Goal: Task Accomplishment & Management: Complete application form

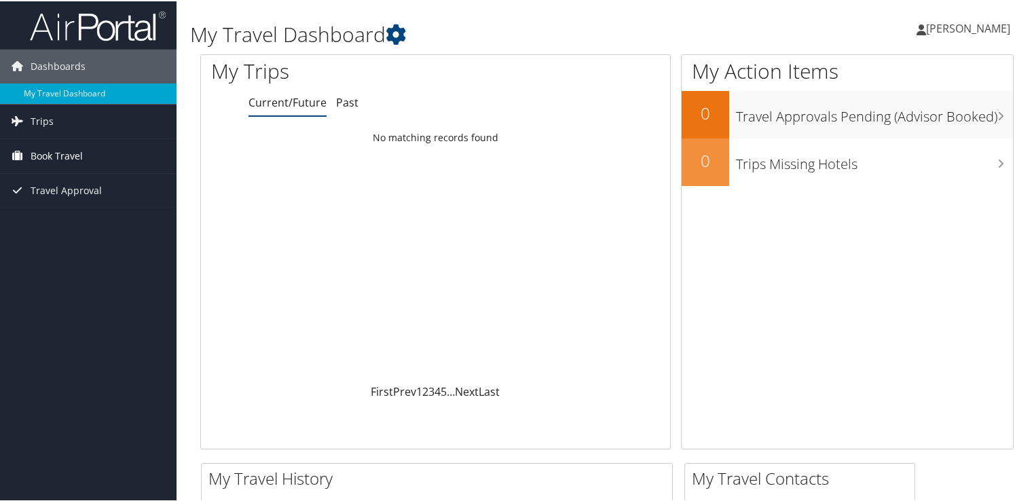
click at [146, 159] on link "Book Travel" at bounding box center [88, 155] width 176 height 34
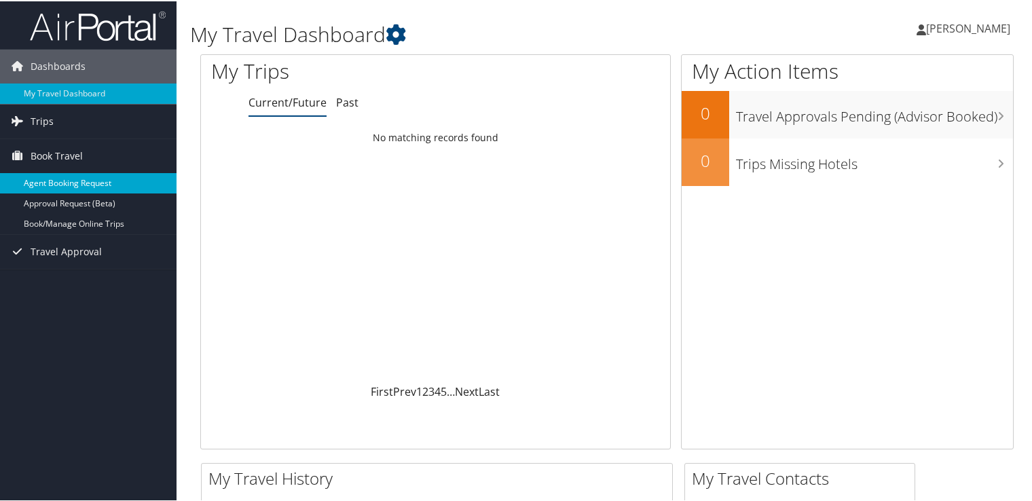
click at [59, 179] on link "Agent Booking Request" at bounding box center [88, 182] width 176 height 20
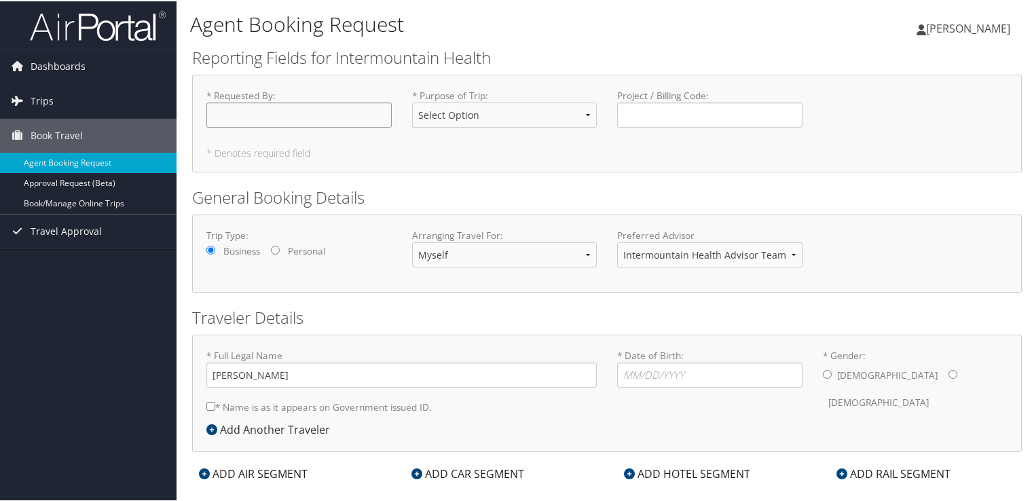
click at [312, 113] on input "* Requested By : Required" at bounding box center [298, 113] width 185 height 25
click at [312, 113] on input "AMY CLELLAN" at bounding box center [298, 113] width 185 height 25
type input "AMY CLELLAND"
select select "Business"
type input "Amy Clelland"
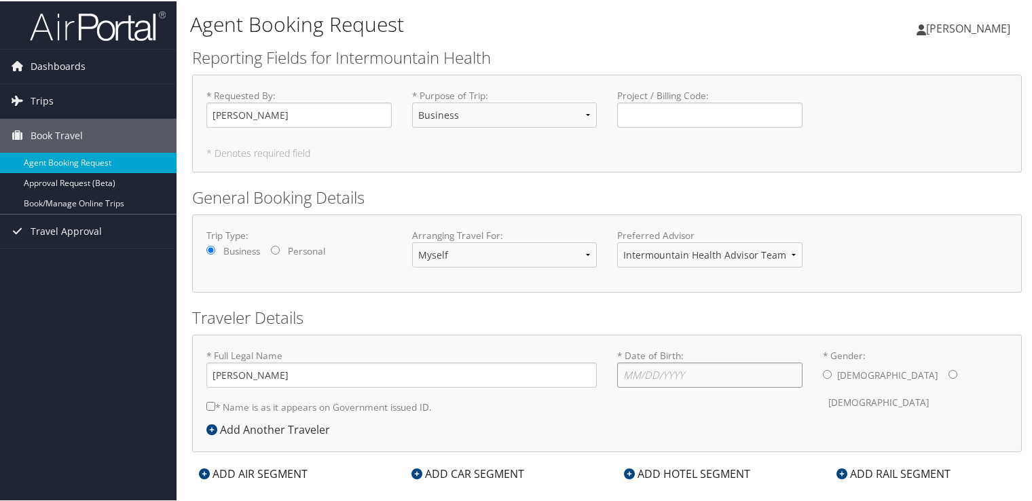
click at [641, 383] on input "* Date of Birth: Invalid Date" at bounding box center [709, 373] width 185 height 25
type input "02/02/1984"
click at [948, 376] on input "* Gender: Male Female" at bounding box center [952, 373] width 9 height 9
radio input "true"
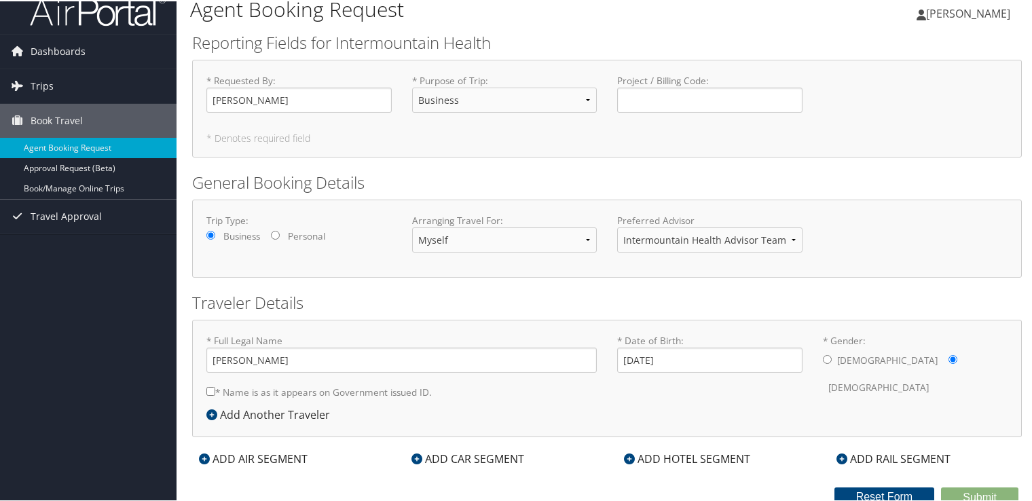
scroll to position [19, 0]
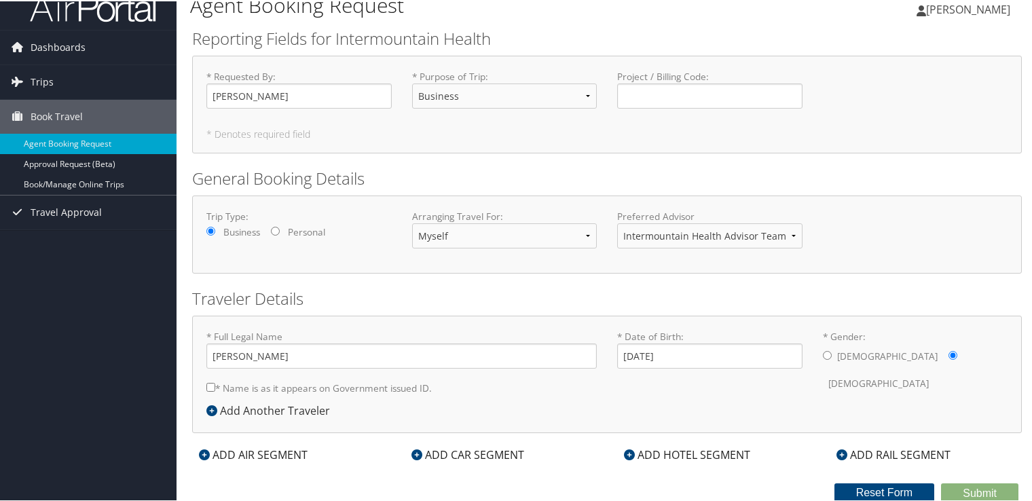
click at [701, 451] on div "ADD HOTEL SEGMENT" at bounding box center [687, 453] width 140 height 16
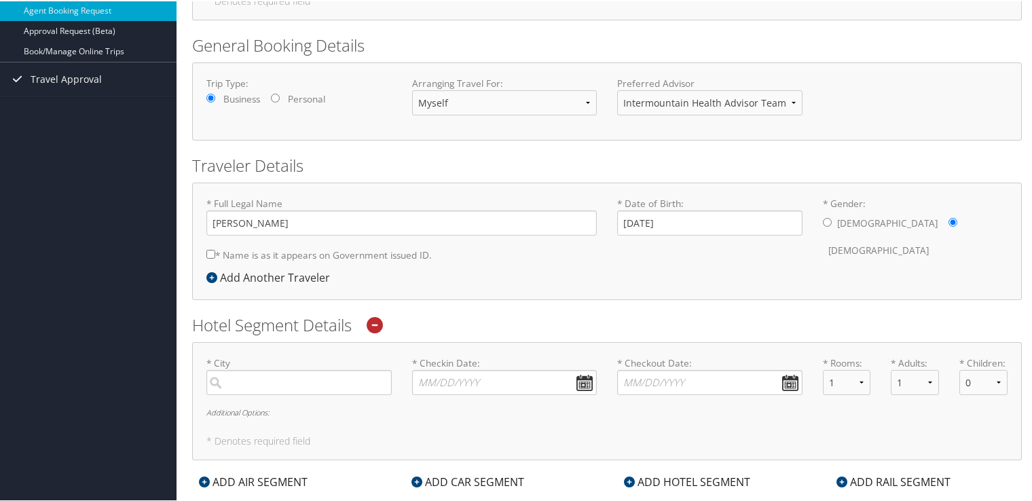
scroll to position [155, 0]
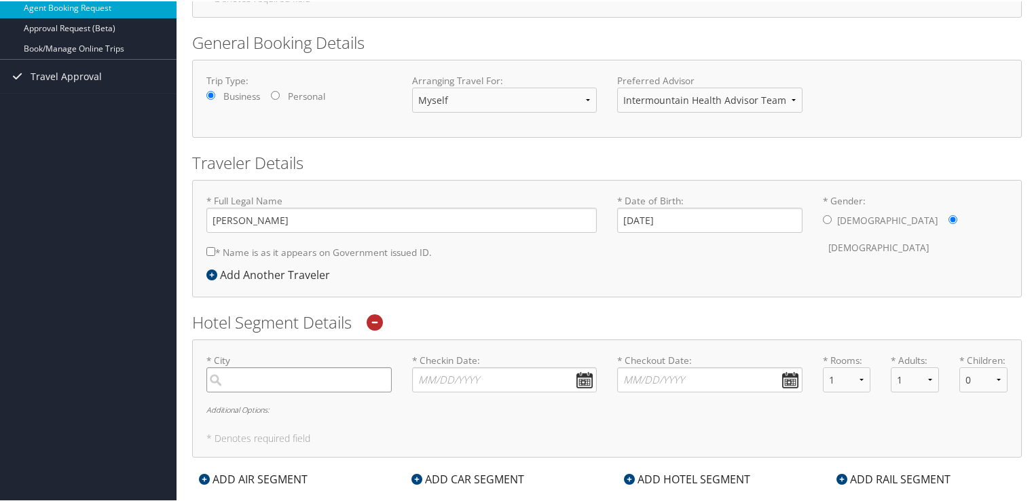
click at [363, 379] on input "search" at bounding box center [298, 378] width 185 height 25
click at [334, 398] on div "Elko (EKO NV)" at bounding box center [300, 407] width 167 height 18
click at [334, 391] on input "elko" at bounding box center [298, 378] width 185 height 25
click at [287, 357] on label "* City Elko Required" at bounding box center [298, 371] width 185 height 39
click at [287, 366] on input "Elko" at bounding box center [298, 378] width 185 height 25
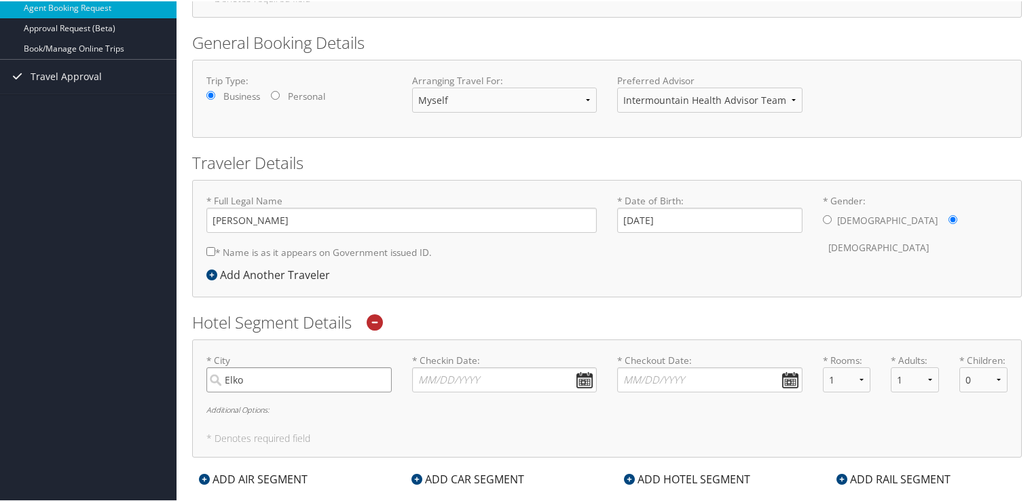
click at [277, 378] on input "Elko" at bounding box center [298, 378] width 185 height 25
click at [245, 419] on div "City" at bounding box center [300, 424] width 167 height 18
click at [245, 391] on input "Elko" at bounding box center [298, 378] width 185 height 25
type input "Elko"
click at [507, 372] on input "* Checkin Date: Dates must be valid" at bounding box center [504, 378] width 185 height 25
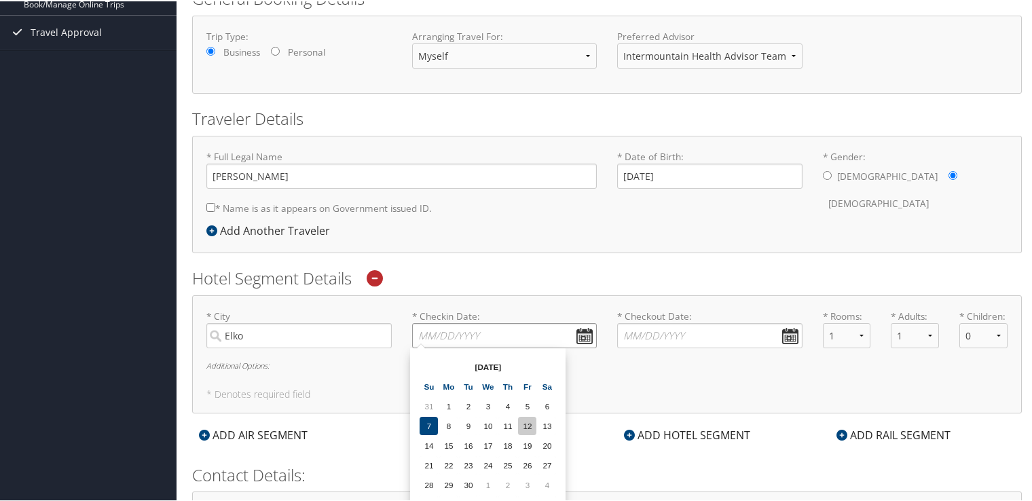
scroll to position [223, 0]
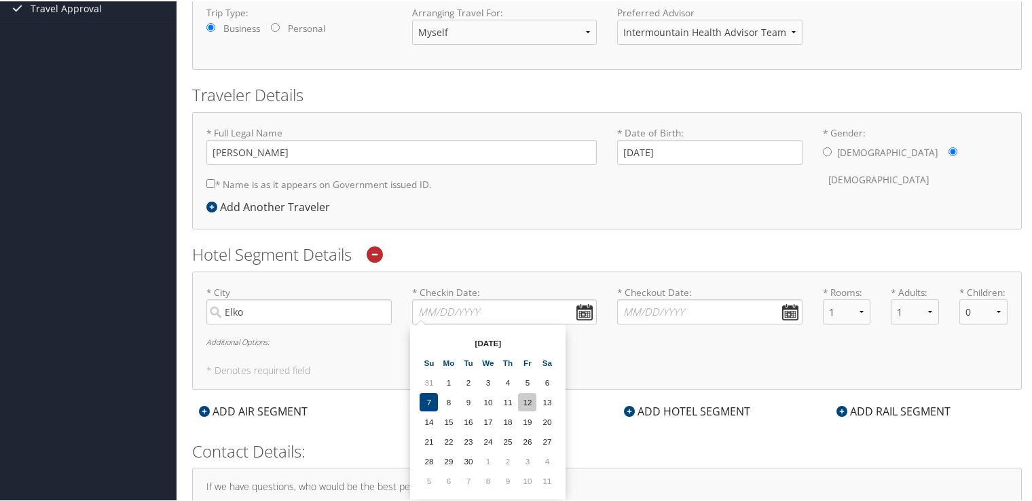
click at [529, 399] on td "12" at bounding box center [527, 401] width 18 height 18
type input "09/12/2025"
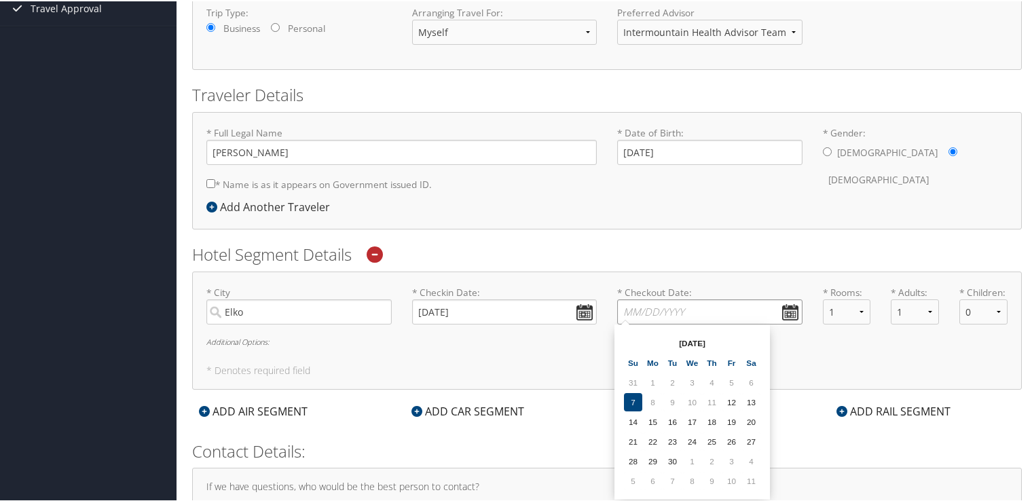
click at [783, 307] on input "* Checkout Date: Dates must be valid" at bounding box center [709, 310] width 185 height 25
click at [630, 417] on td "14" at bounding box center [633, 420] width 18 height 18
type input "09/14/2025"
click at [837, 308] on select "1 2 3 4 5" at bounding box center [847, 310] width 48 height 25
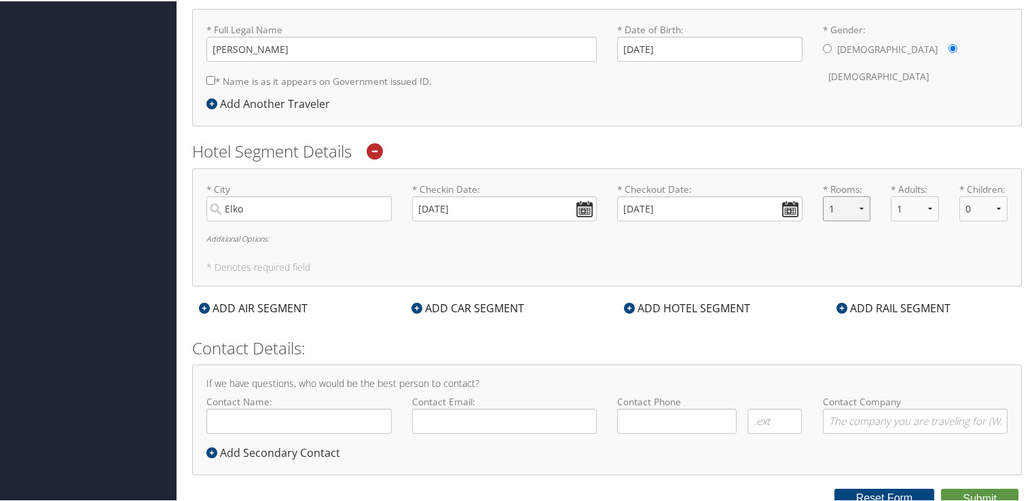
scroll to position [331, 0]
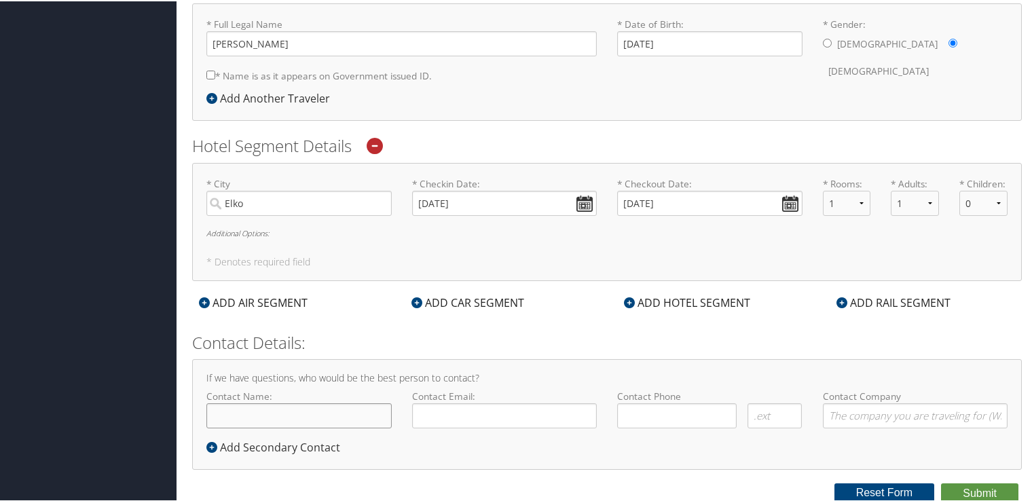
click at [339, 417] on input "Contact Name:" at bounding box center [298, 414] width 185 height 25
type input "Amy Lou Clelland"
type input "brower101@gmail.com"
type input "( ) -"
type input "Registered Nurse"
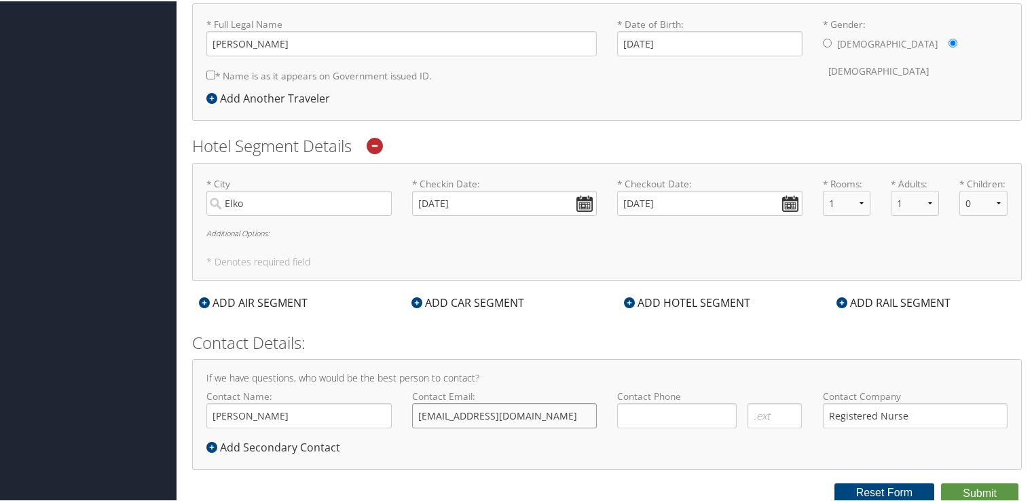
drag, startPoint x: 525, startPoint y: 414, endPoint x: 358, endPoint y: 418, distance: 167.0
click at [358, 418] on div "Contact Name: Amy Lou Clelland Required Contact Email: brower101@gmail.com Requ…" at bounding box center [606, 413] width 821 height 50
type input "AMY.L.HOWELL@IMAIL.ORG"
type input "( ) -"
click at [666, 405] on input "( ) -" at bounding box center [676, 414] width 119 height 25
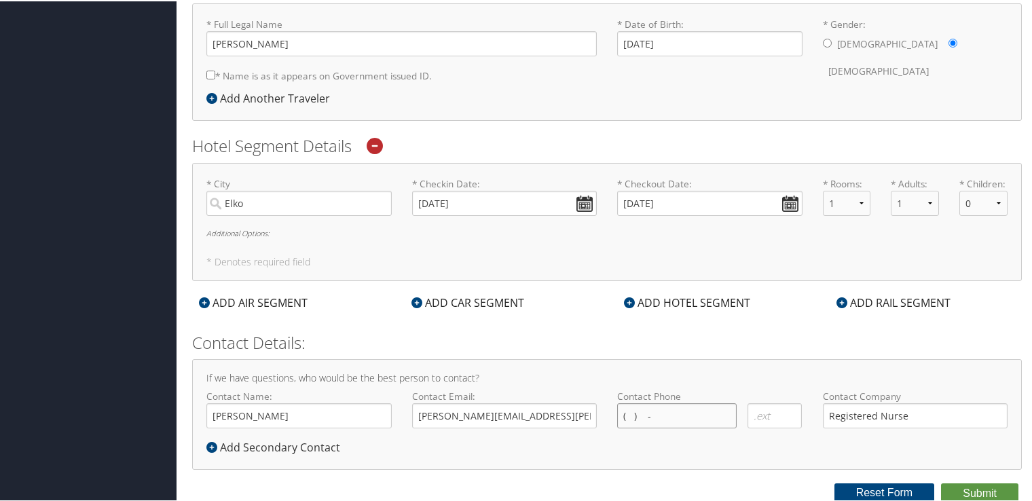
type input "( ) -"
click at [787, 455] on div "If we have questions, who would be the best person to contact? Contact Name: Am…" at bounding box center [606, 413] width 829 height 111
click at [939, 415] on input "Registered Nurse" at bounding box center [915, 414] width 185 height 25
type input "R"
type input "Intermountain Health Center/ Classic Aviation"
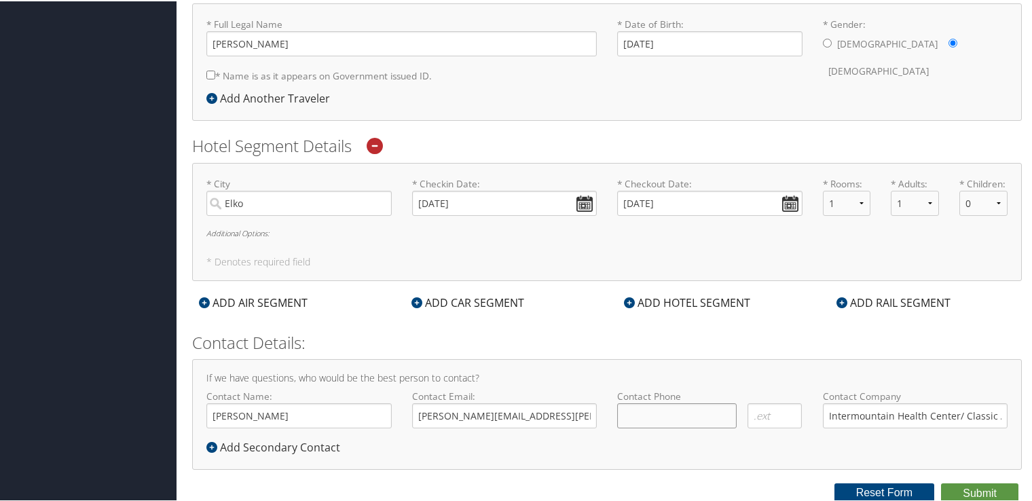
type input "( ) -"
click at [704, 406] on input "( ) -" at bounding box center [676, 414] width 119 height 25
type input "(208) 404-1910"
click at [975, 487] on button "Submit" at bounding box center [979, 492] width 77 height 20
click at [979, 491] on button "Submit" at bounding box center [979, 492] width 77 height 20
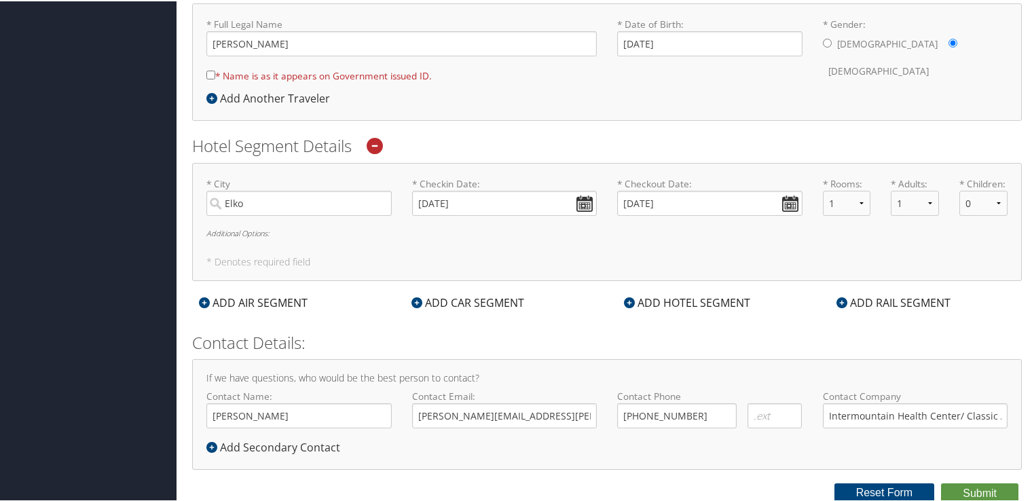
click at [554, 428] on div "Contact Email: AMY.L.HOWELL@IMAIL.ORG Required" at bounding box center [505, 413] width 206 height 50
click at [559, 422] on input "AMY.L.HOWELL@IMAIL.ORG" at bounding box center [504, 414] width 185 height 25
type input "AMY.L.HOWELL@IMAIL.ORg"
click at [343, 420] on input "Amy Lou Clelland" at bounding box center [298, 414] width 185 height 25
type input "Amy Lou Clelland"
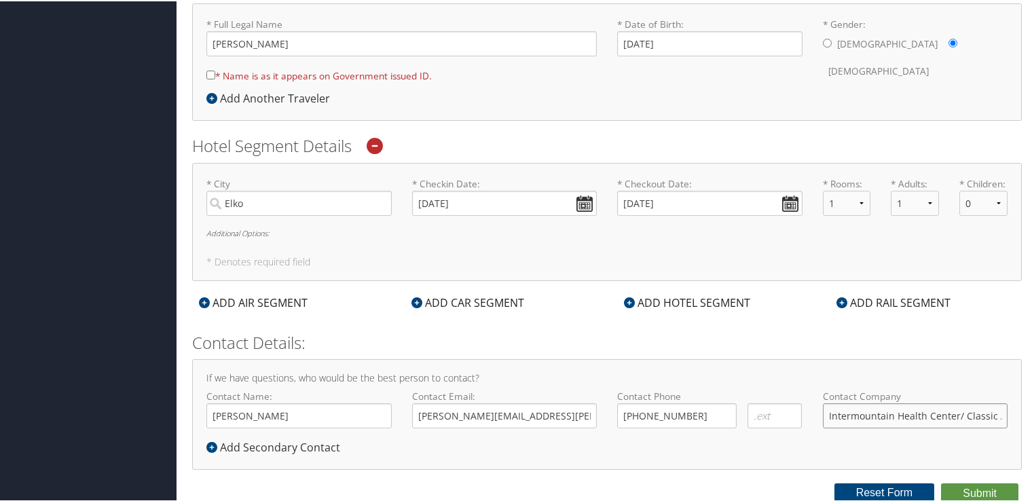
click at [883, 413] on input "Intermountain Health Center/ Classic Aviation" at bounding box center [915, 414] width 185 height 25
type input "Intermountain Health Center/ Classic Aviation"
click at [961, 493] on button "Submit" at bounding box center [979, 492] width 77 height 20
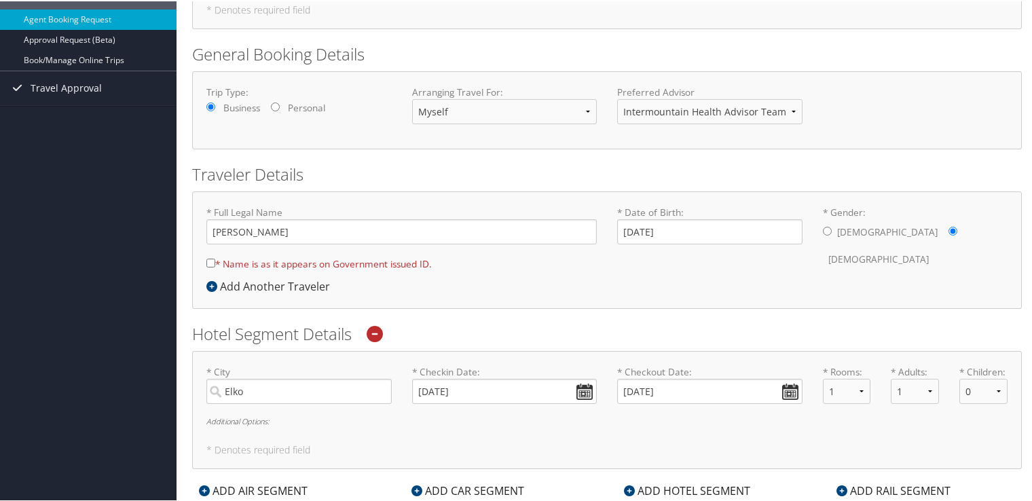
scroll to position [128, 0]
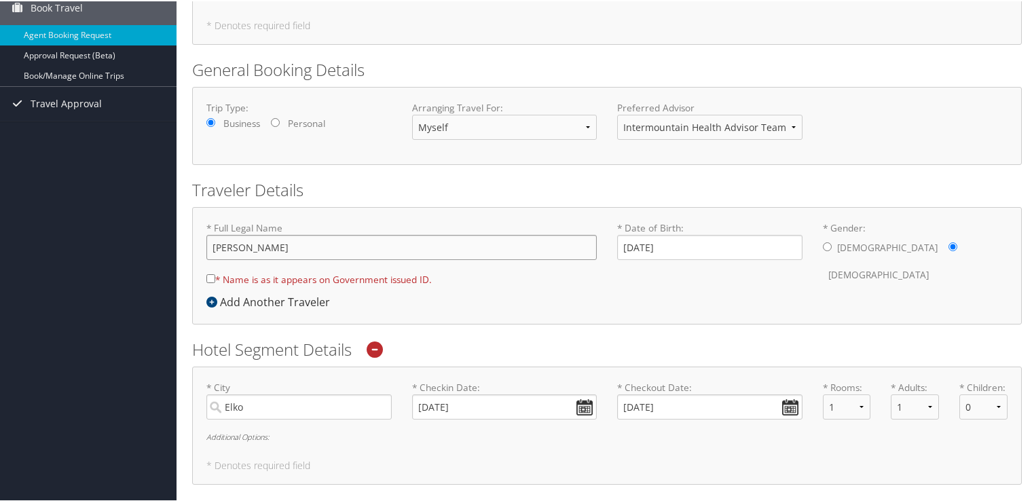
click at [232, 248] on input "Amy Clelland" at bounding box center [401, 246] width 390 height 25
type input "Amy Lou Clelland"
click at [212, 274] on input "* Name is as it appears on Government issued ID." at bounding box center [210, 277] width 9 height 9
checkbox input "true"
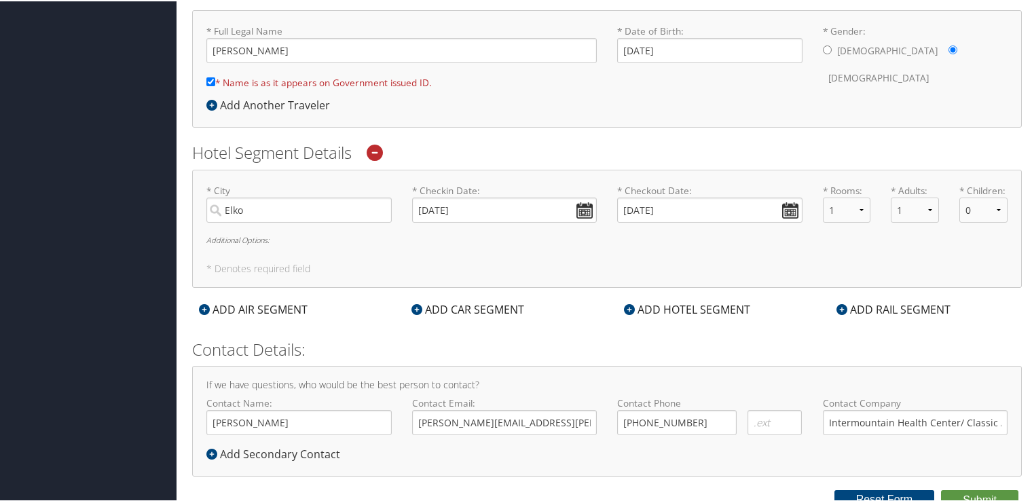
scroll to position [331, 0]
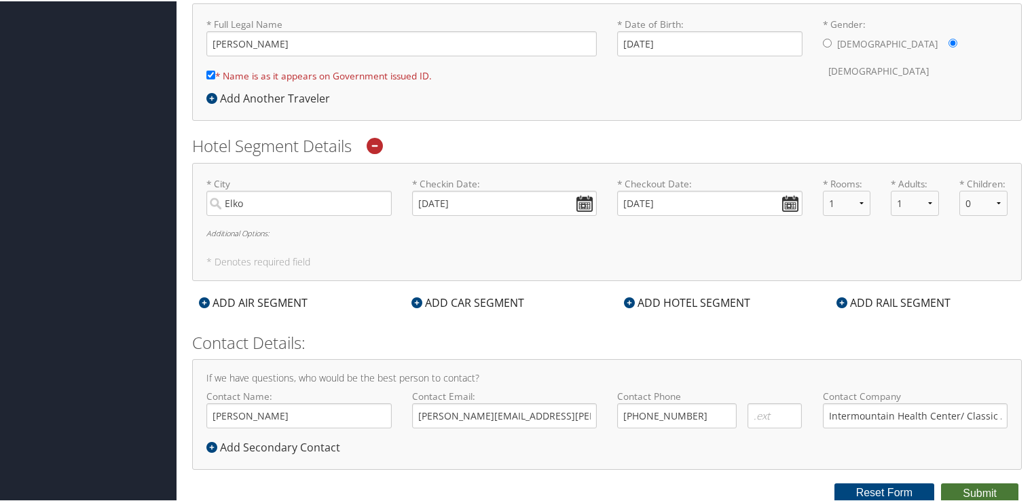
click at [986, 495] on button "Submit" at bounding box center [979, 492] width 77 height 20
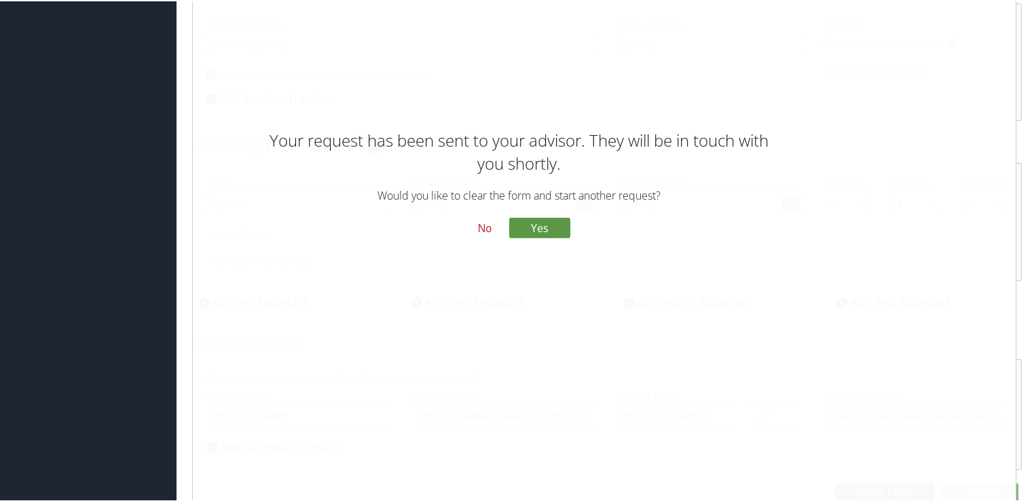
click at [486, 228] on button "No" at bounding box center [484, 226] width 35 height 23
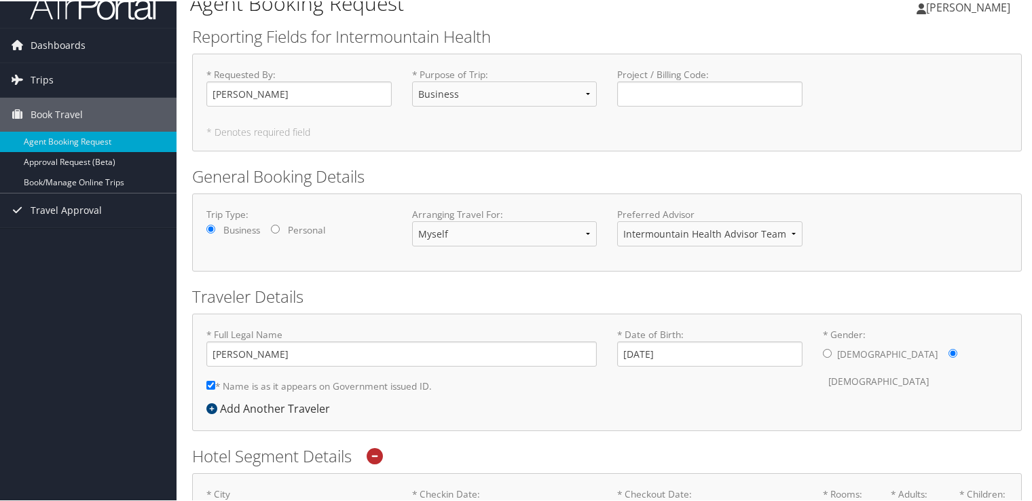
scroll to position [0, 0]
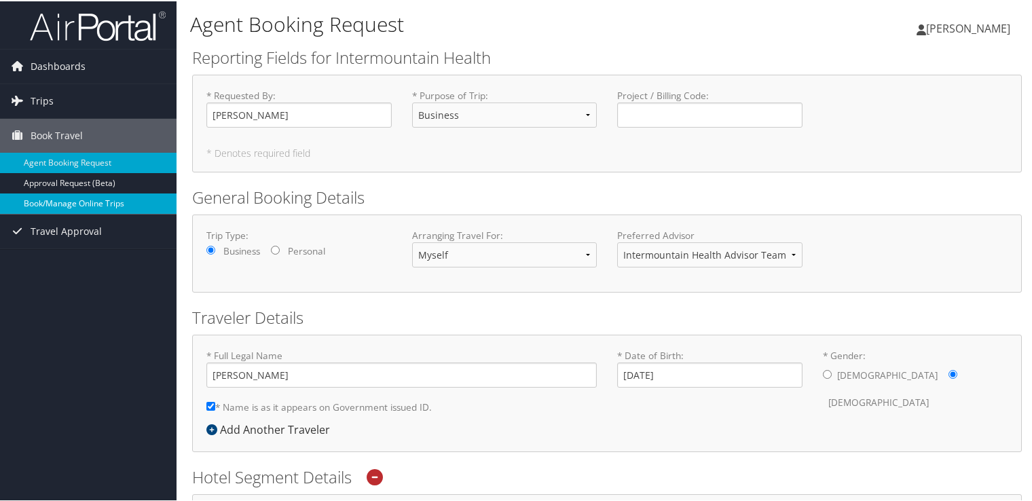
click at [88, 207] on link "Book/Manage Online Trips" at bounding box center [88, 202] width 176 height 20
click at [76, 196] on link "Book/Manage Online Trips" at bounding box center [88, 202] width 176 height 20
